Goal: Information Seeking & Learning: Learn about a topic

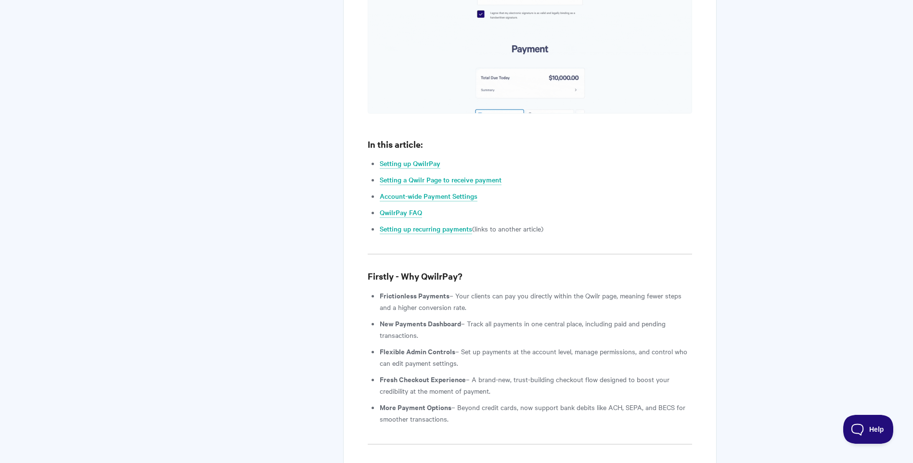
scroll to position [962, 0]
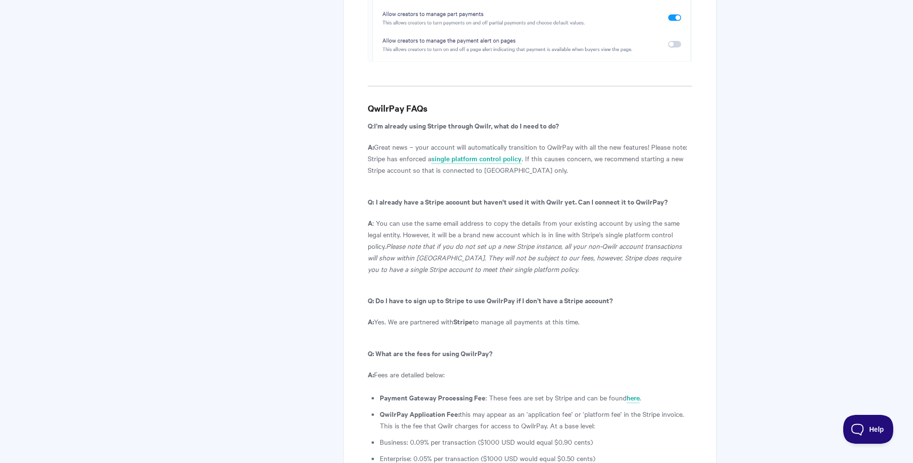
scroll to position [4976, 0]
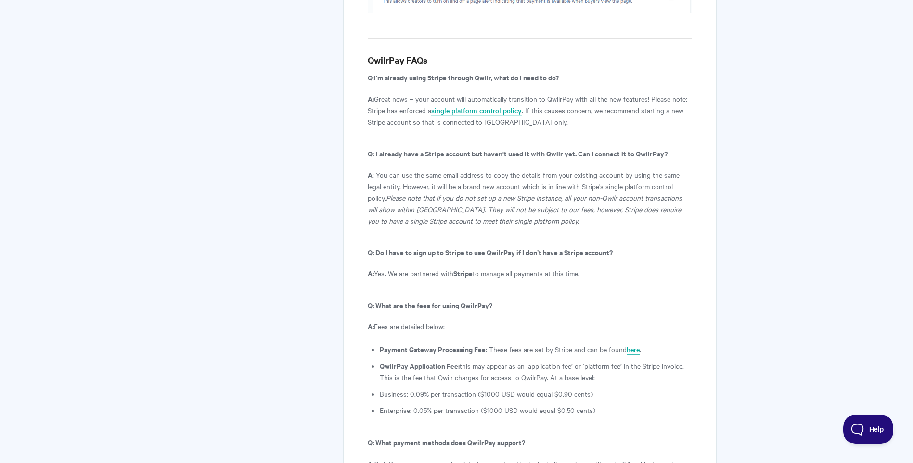
click at [632, 345] on link "here" at bounding box center [633, 350] width 13 height 11
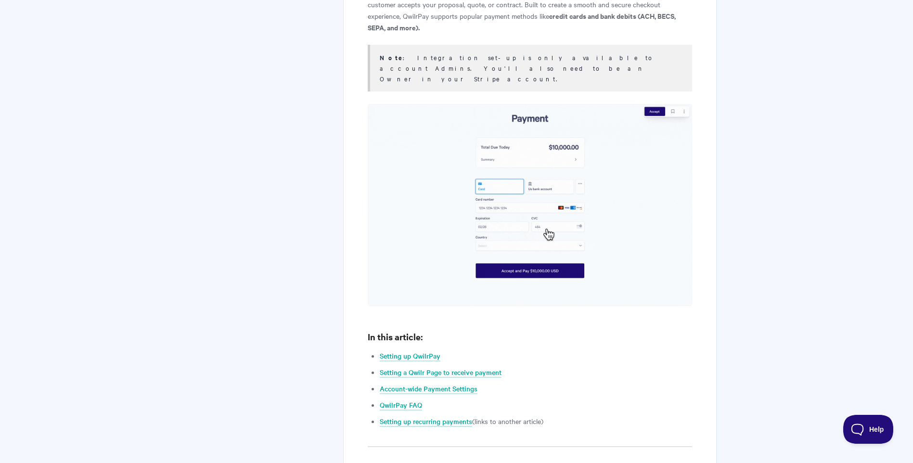
scroll to position [722, 0]
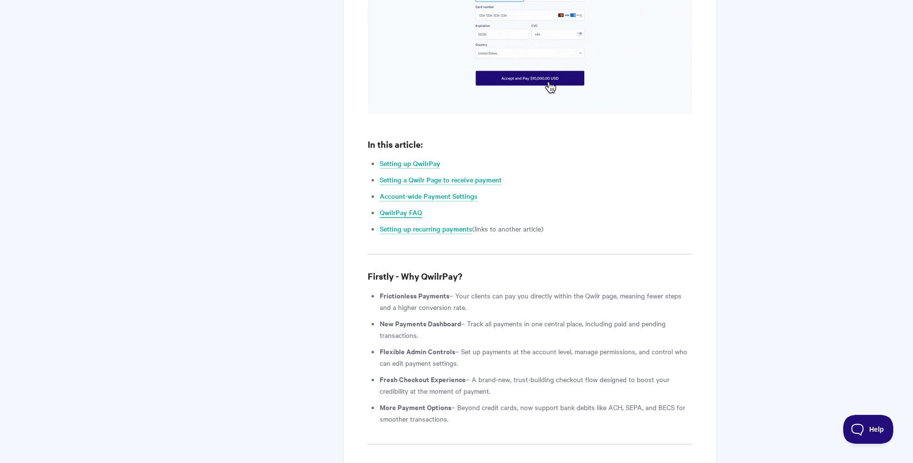
click at [412, 207] on link "QwilrPay FAQ" at bounding box center [401, 212] width 42 height 11
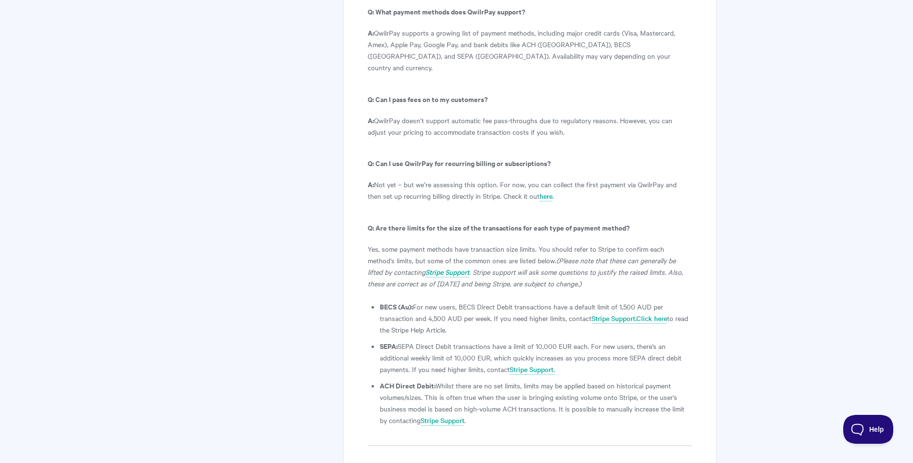
scroll to position [5166, 0]
